Goal: Information Seeking & Learning: Learn about a topic

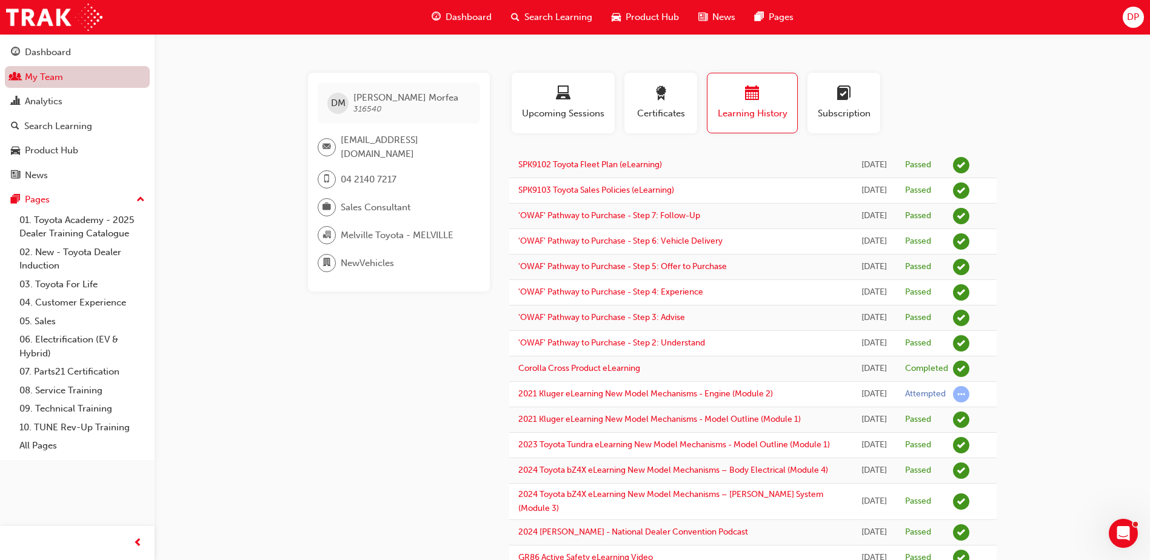
click at [45, 79] on link "My Team" at bounding box center [77, 77] width 145 height 22
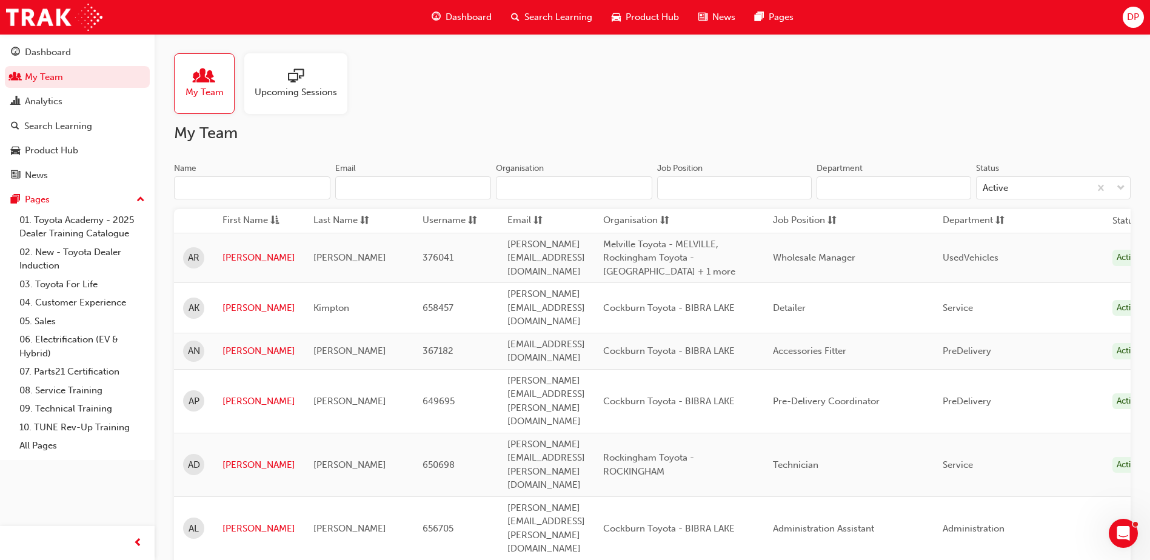
click at [237, 190] on input "Name" at bounding box center [252, 187] width 156 height 23
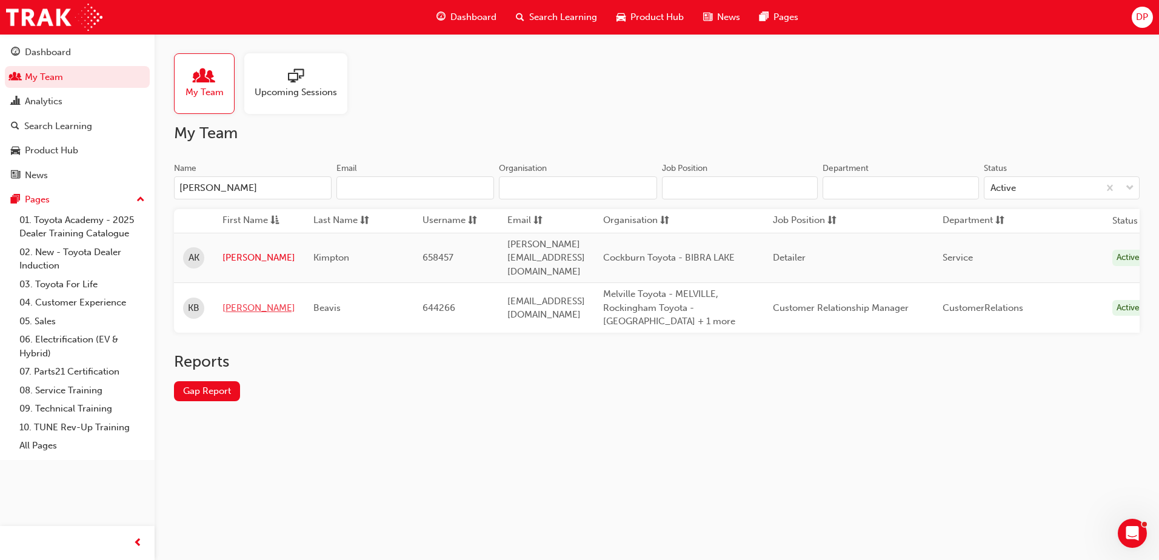
type input "[PERSON_NAME]"
click at [234, 301] on link "[PERSON_NAME]" at bounding box center [258, 308] width 73 height 14
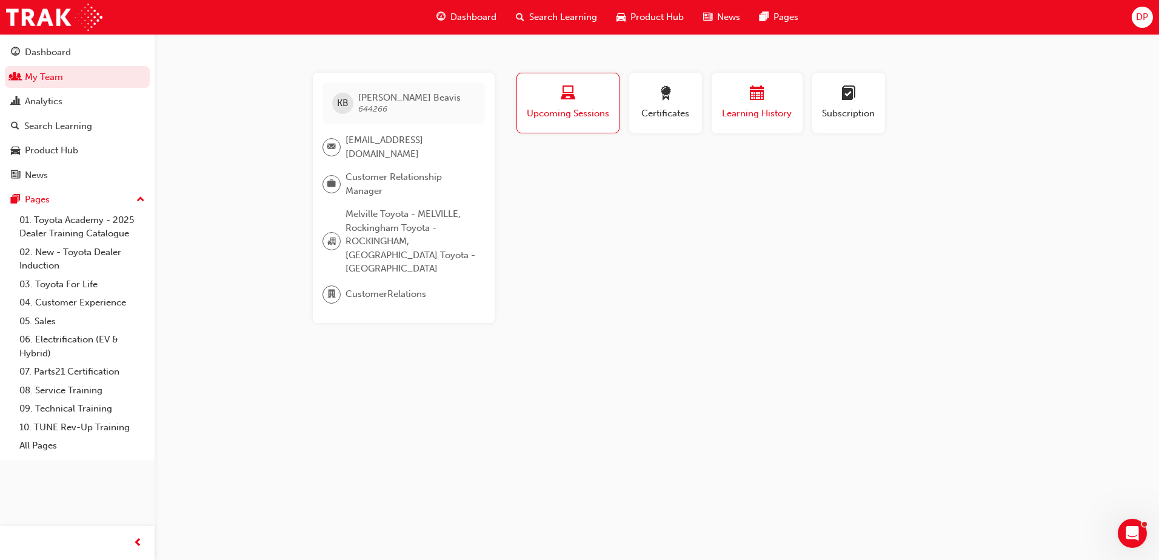
click at [751, 92] on span "calendar-icon" at bounding box center [757, 94] width 15 height 16
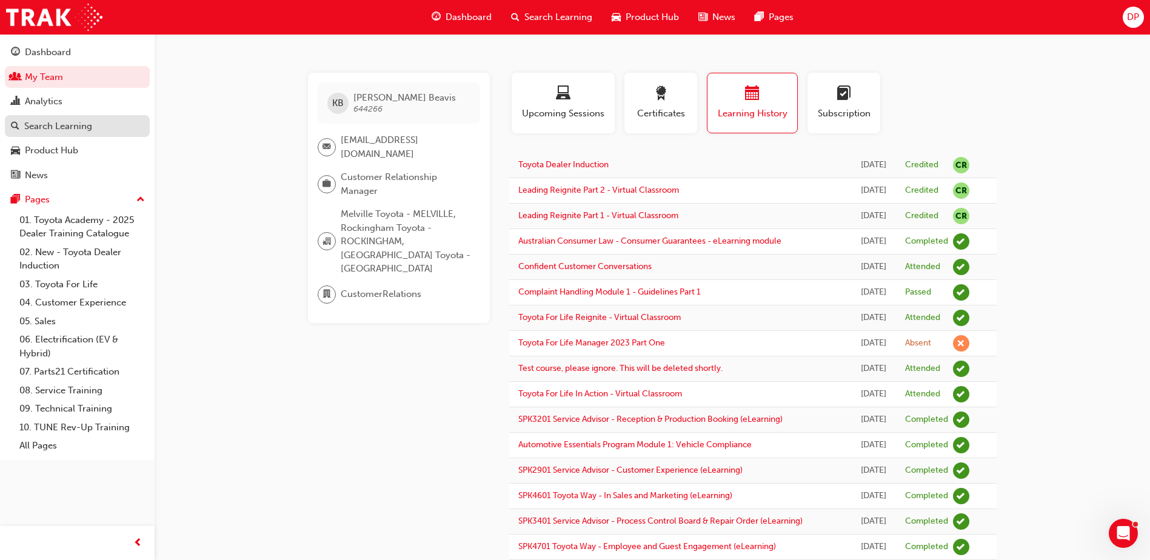
click at [52, 130] on div "Search Learning" at bounding box center [58, 126] width 68 height 14
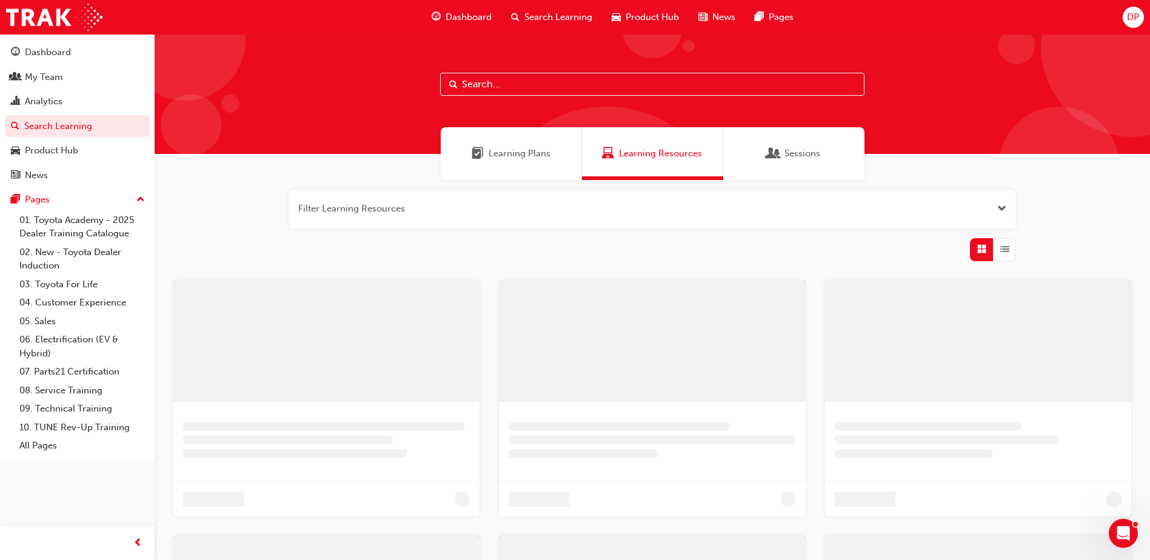
click at [572, 90] on input "text" at bounding box center [652, 84] width 424 height 23
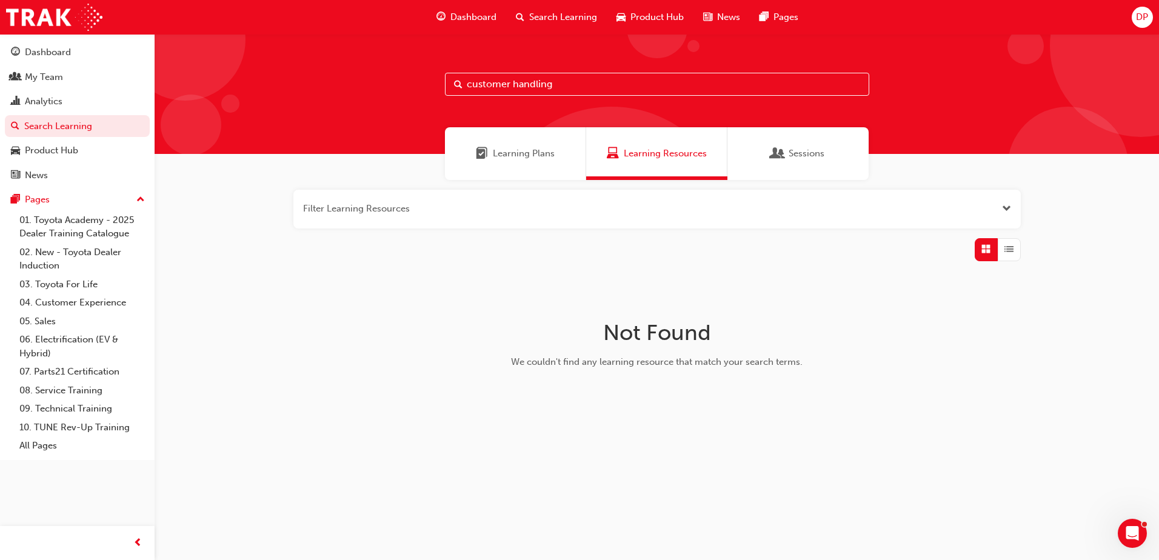
drag, startPoint x: 569, startPoint y: 90, endPoint x: 311, endPoint y: 84, distance: 257.6
click at [311, 84] on div "customer handling" at bounding box center [657, 94] width 1004 height 120
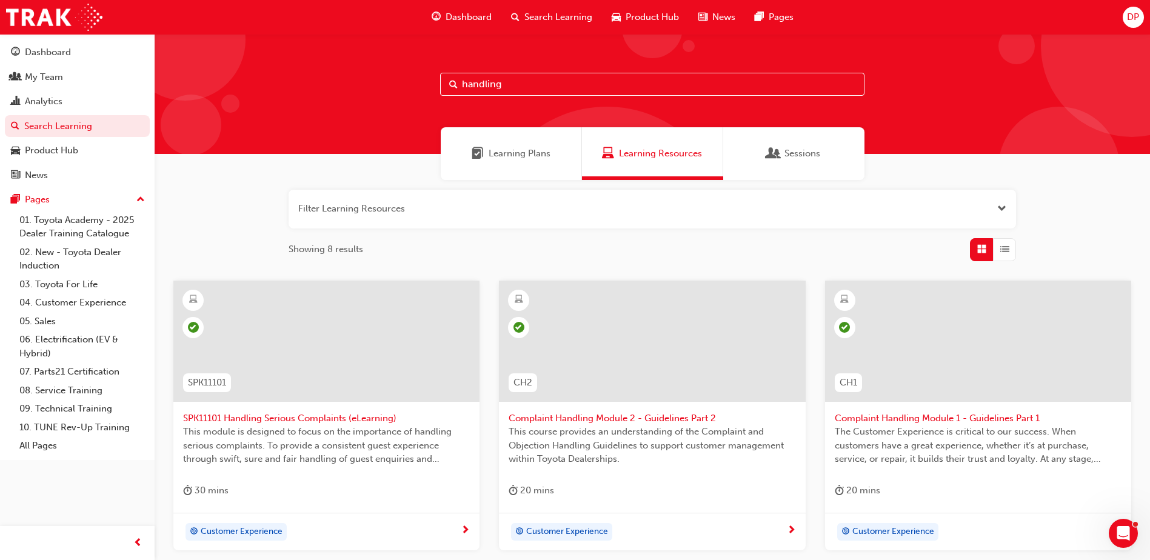
type input "handling"
click at [633, 416] on span "Complaint Handling Module 2 - Guidelines Part 2" at bounding box center [651, 418] width 287 height 14
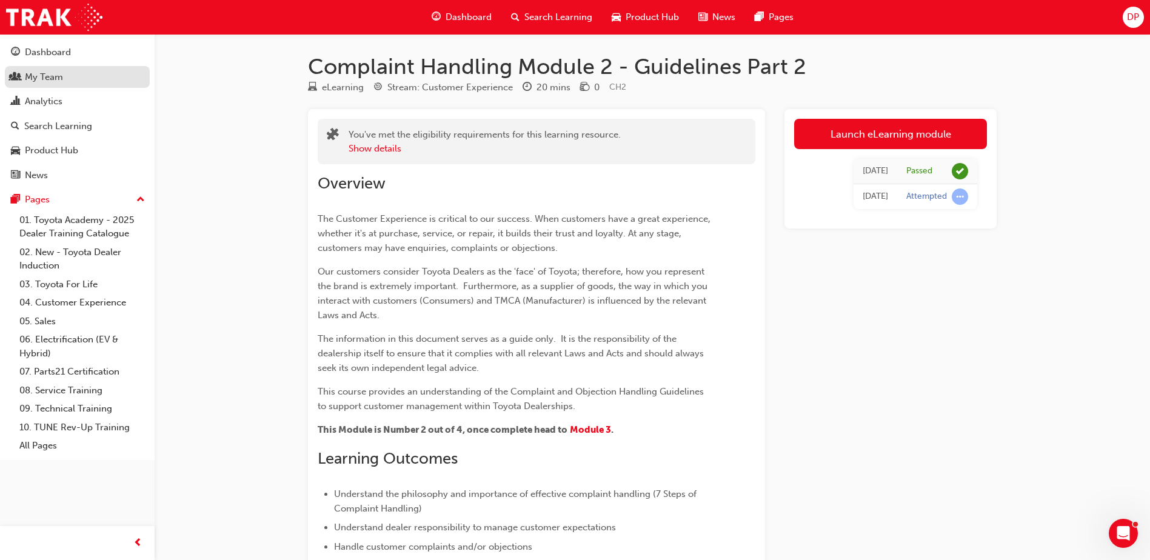
click at [49, 73] on div "My Team" at bounding box center [44, 77] width 38 height 14
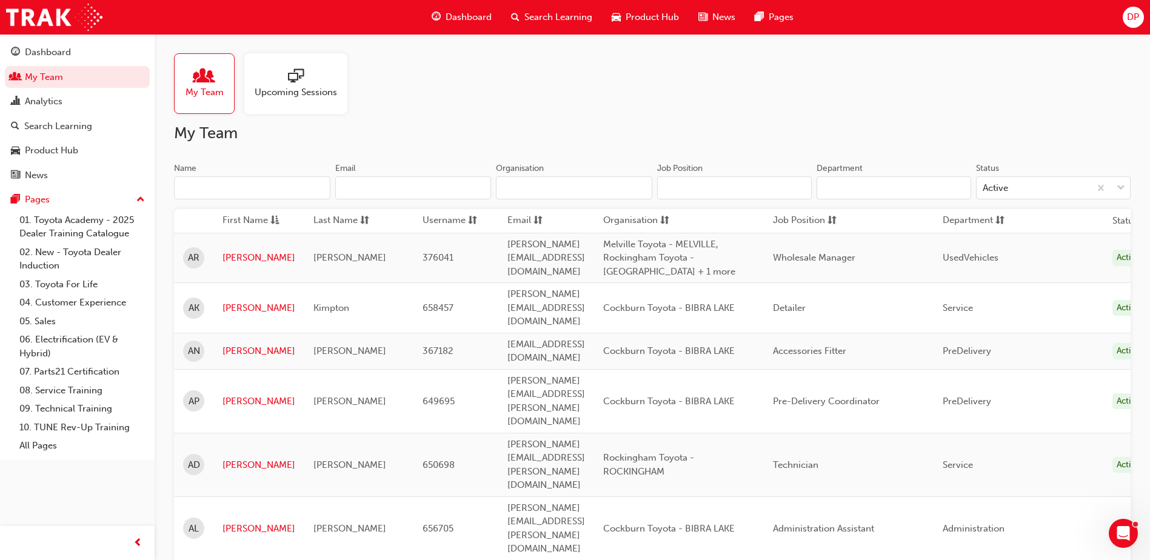
click at [219, 185] on input "Name" at bounding box center [252, 187] width 156 height 23
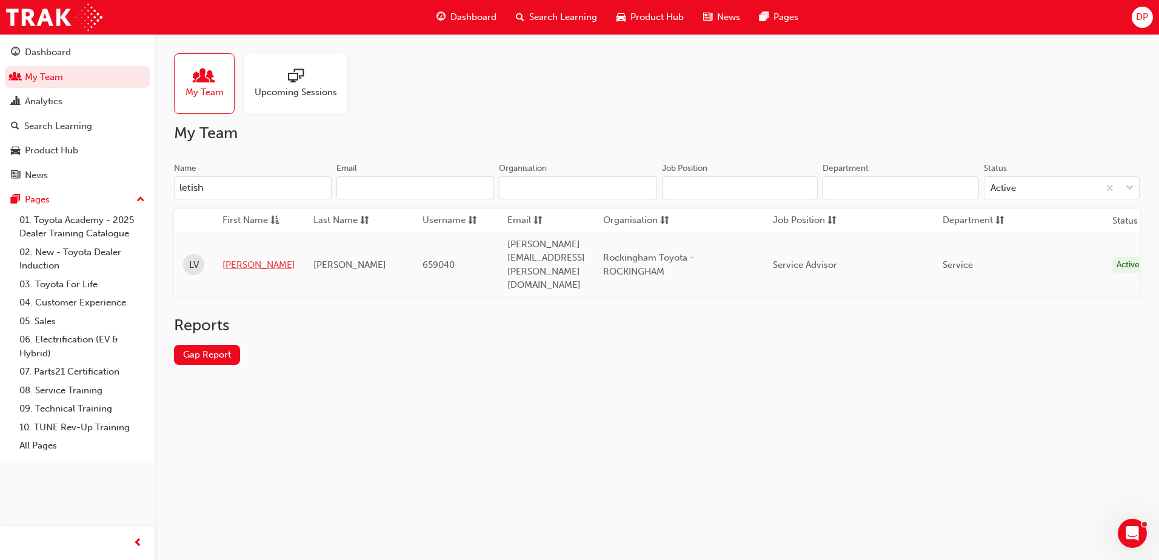
type input "letish"
click at [237, 258] on link "[PERSON_NAME]" at bounding box center [258, 265] width 73 height 14
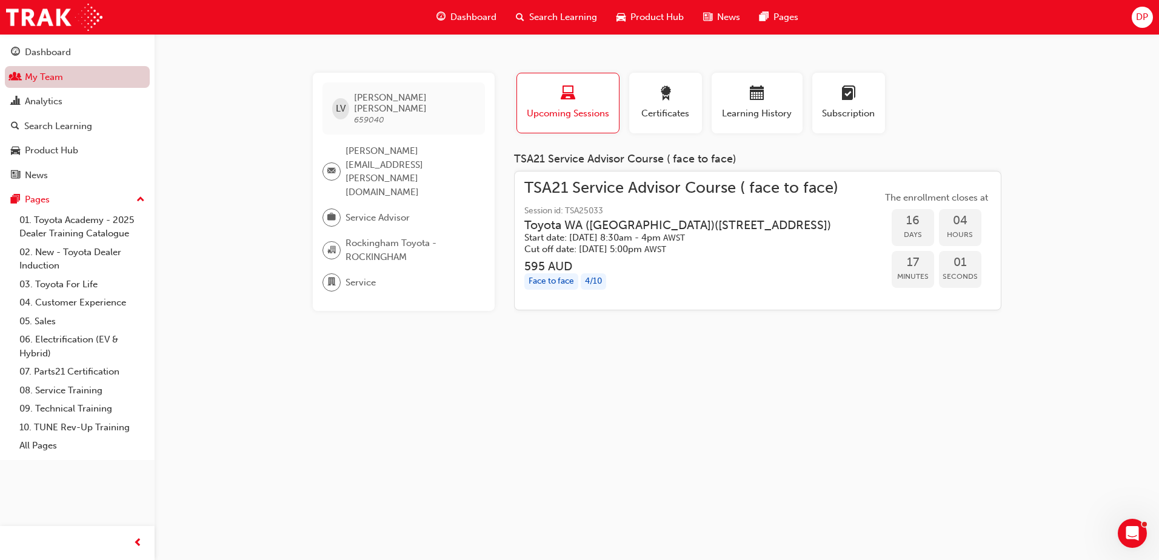
click at [50, 78] on link "My Team" at bounding box center [77, 77] width 145 height 22
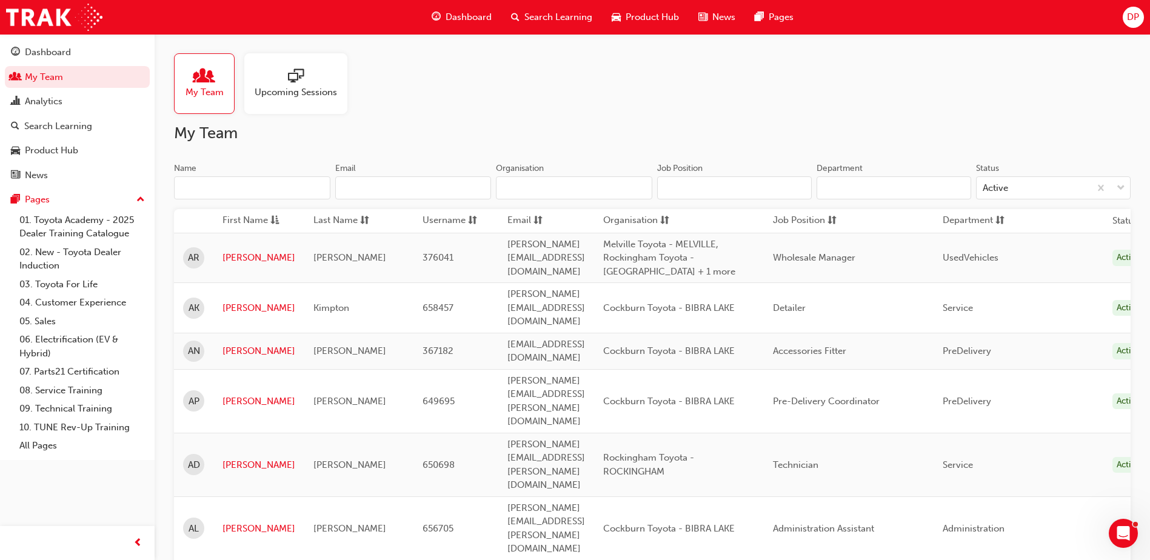
click at [241, 188] on input "Name" at bounding box center [252, 187] width 156 height 23
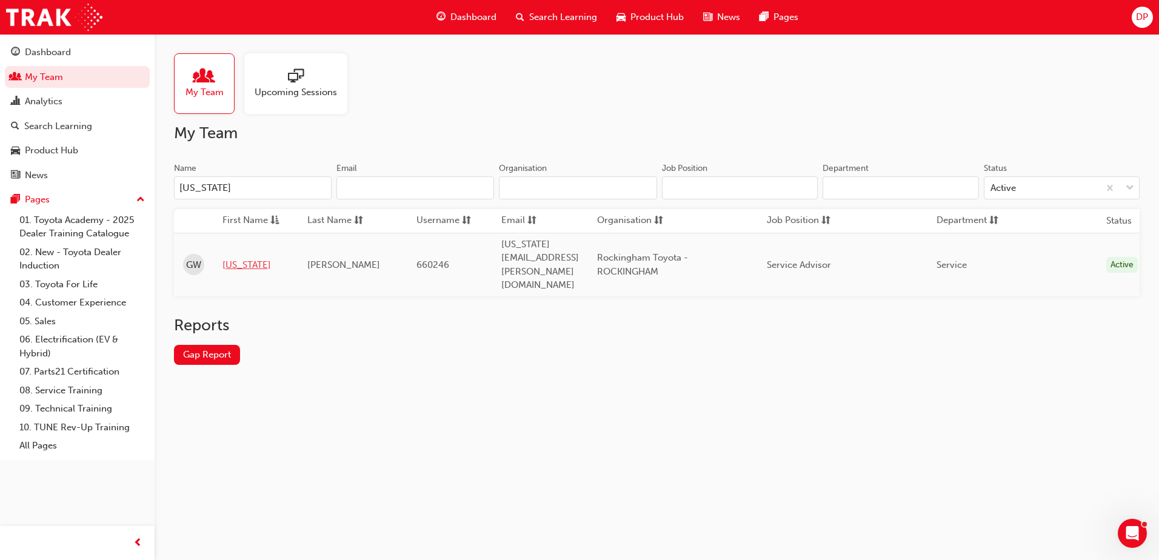
type input "[US_STATE]"
click at [246, 258] on link "[US_STATE]" at bounding box center [255, 265] width 67 height 14
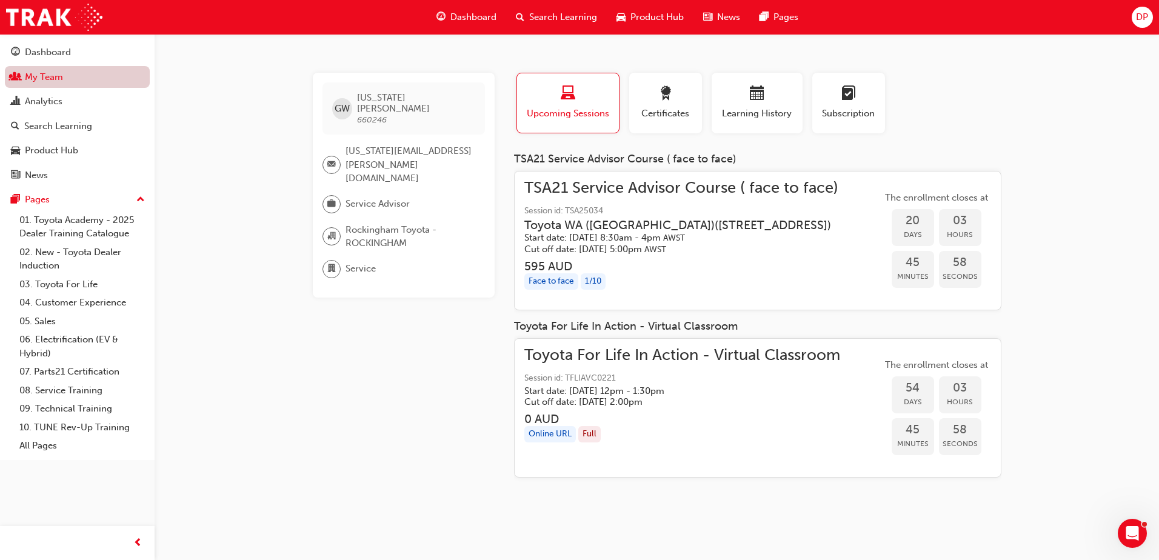
drag, startPoint x: 88, startPoint y: 72, endPoint x: 96, endPoint y: 72, distance: 7.9
click at [88, 72] on link "My Team" at bounding box center [77, 77] width 145 height 22
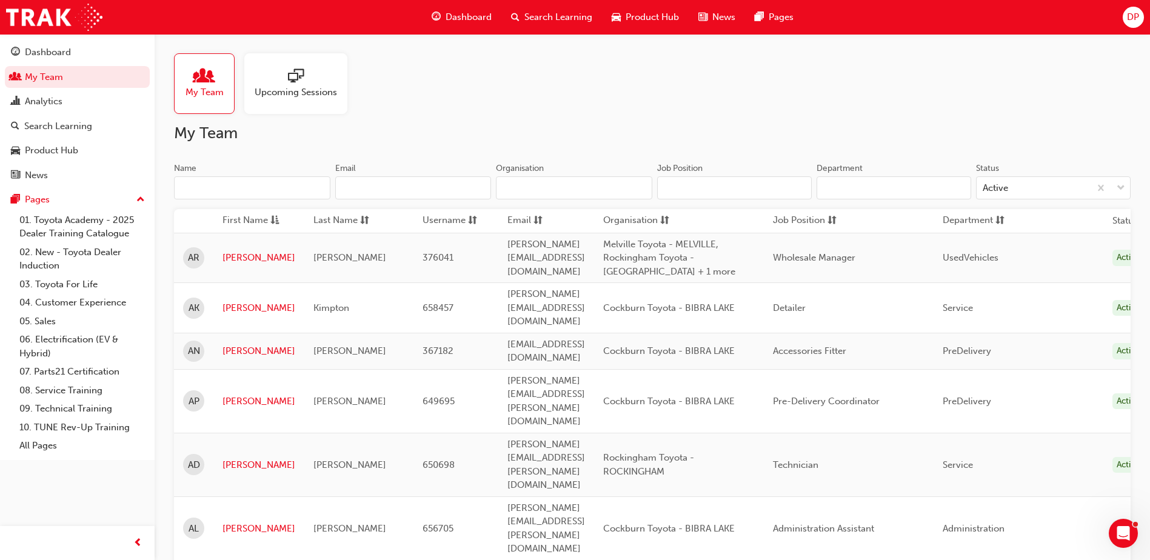
click at [251, 195] on input "Name" at bounding box center [252, 187] width 156 height 23
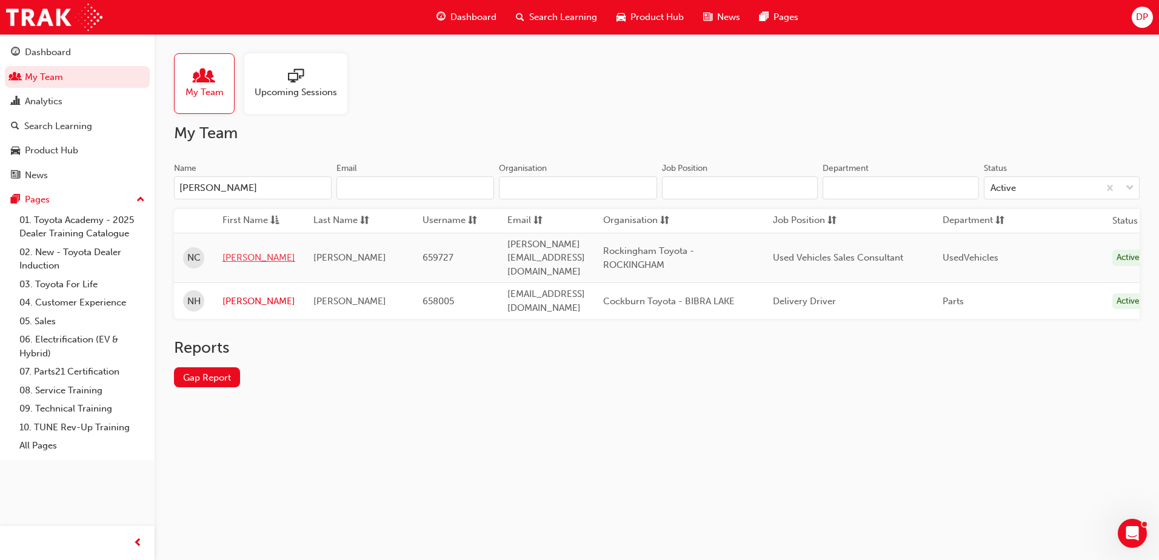
type input "[PERSON_NAME]"
click at [239, 255] on link "[PERSON_NAME]" at bounding box center [258, 258] width 73 height 14
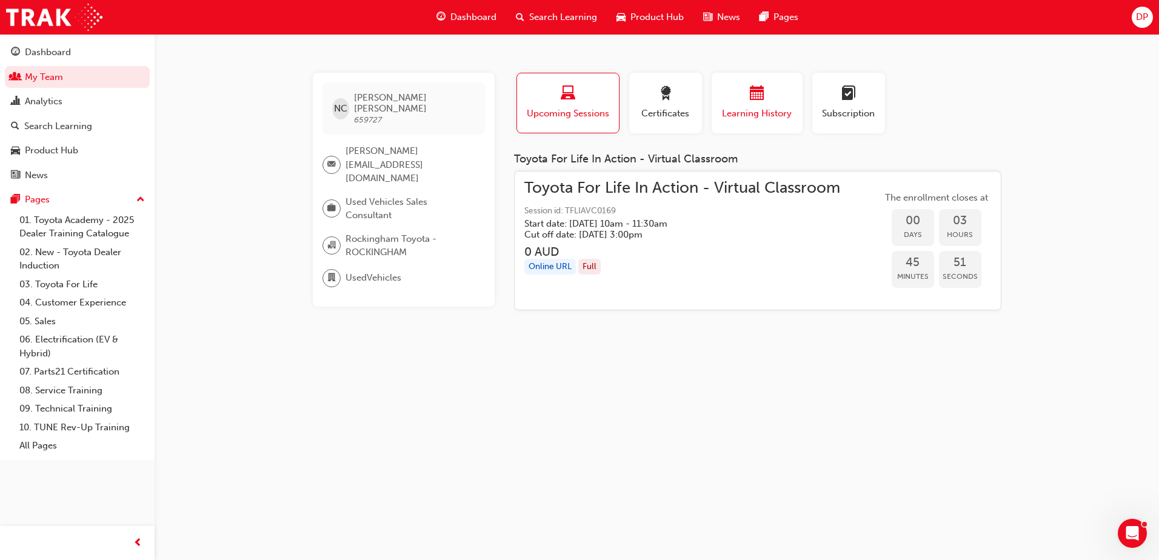
click at [765, 109] on span "Learning History" at bounding box center [757, 114] width 73 height 14
